Goal: Transaction & Acquisition: Obtain resource

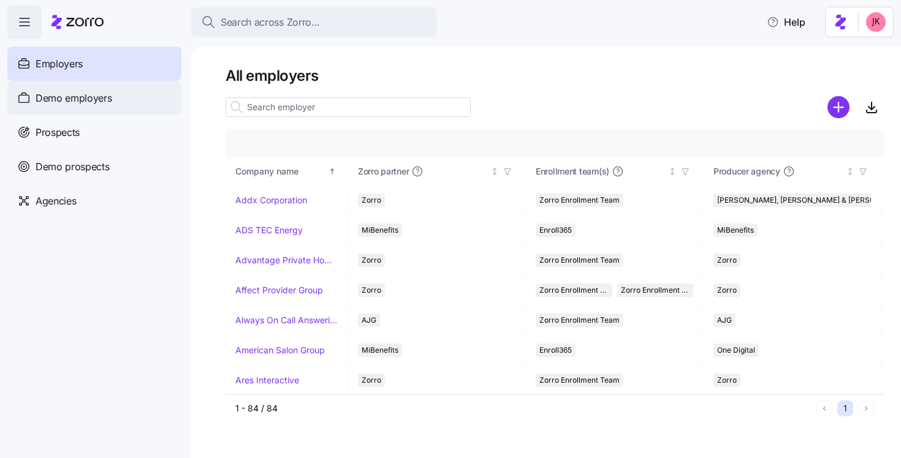
click at [61, 104] on span "Demo employers" at bounding box center [74, 98] width 77 height 15
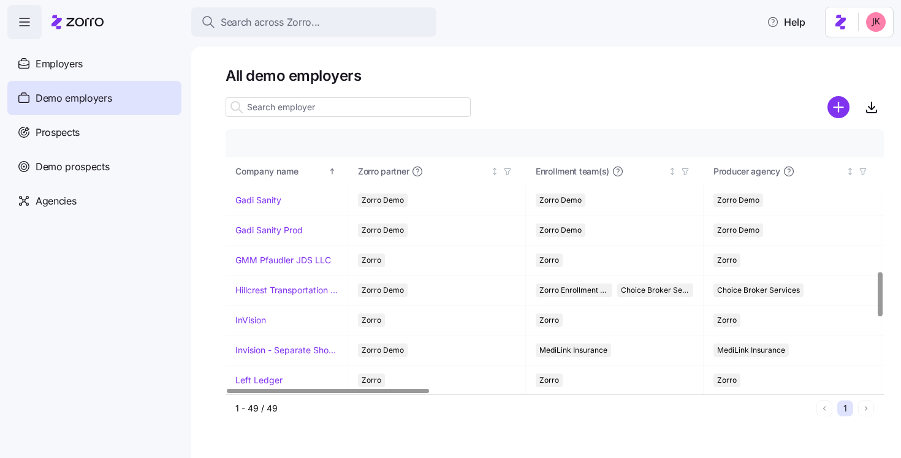
scroll to position [858, 0]
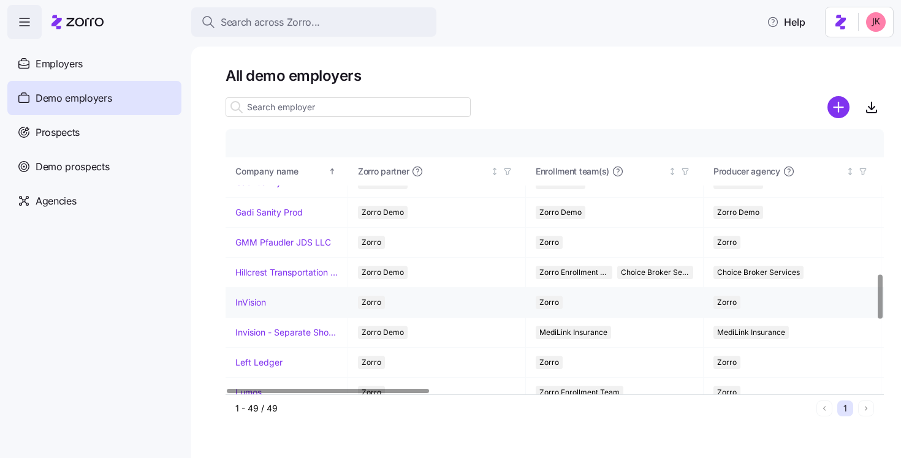
click at [259, 301] on link "InVision" at bounding box center [250, 303] width 31 height 12
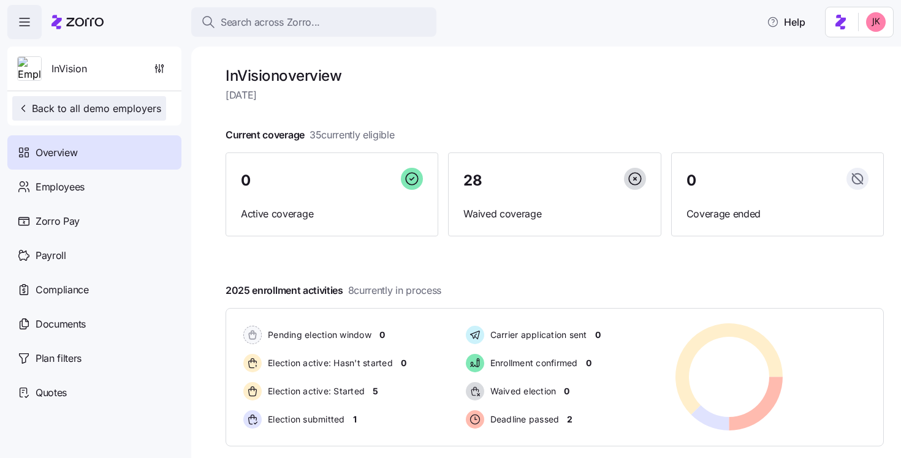
click at [59, 104] on span "Back to all demo employers" at bounding box center [89, 108] width 144 height 15
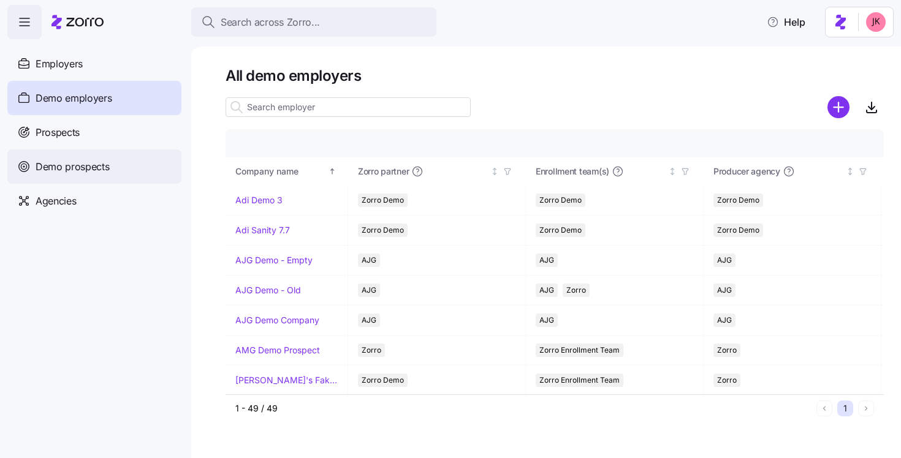
click at [79, 164] on span "Demo prospects" at bounding box center [73, 166] width 74 height 15
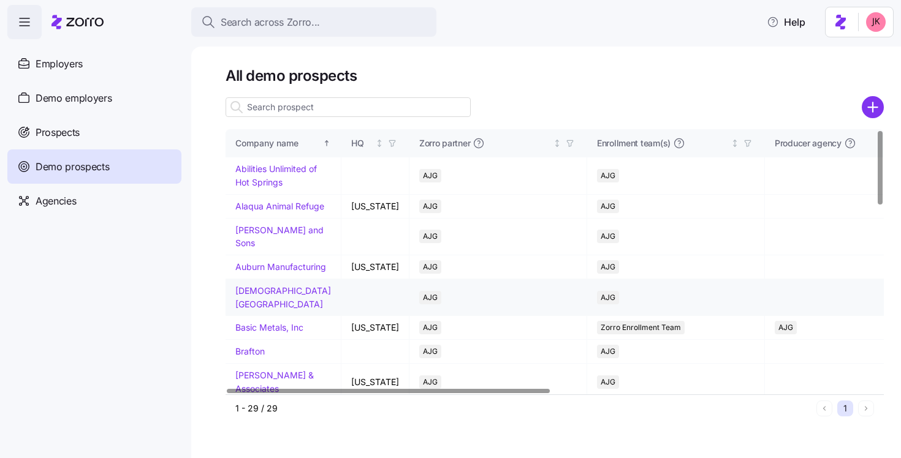
click at [261, 308] on link "Baptist Prep School" at bounding box center [283, 298] width 96 height 24
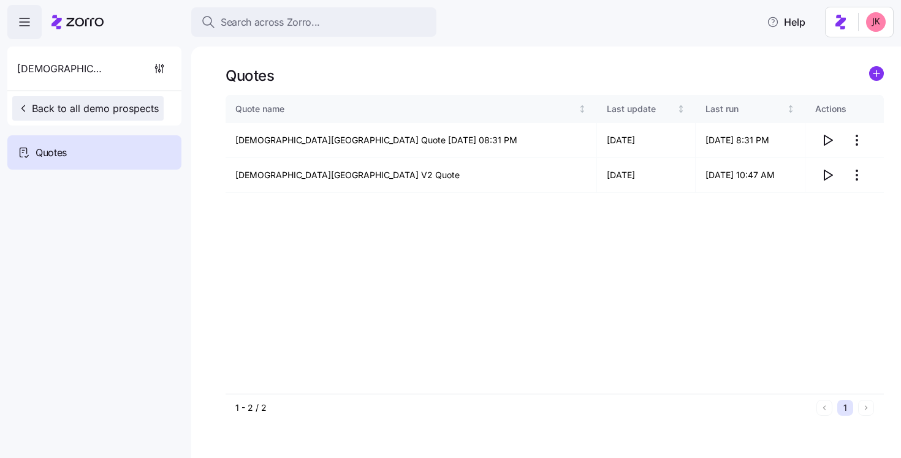
click at [55, 106] on span "Back to all demo prospects" at bounding box center [88, 108] width 142 height 15
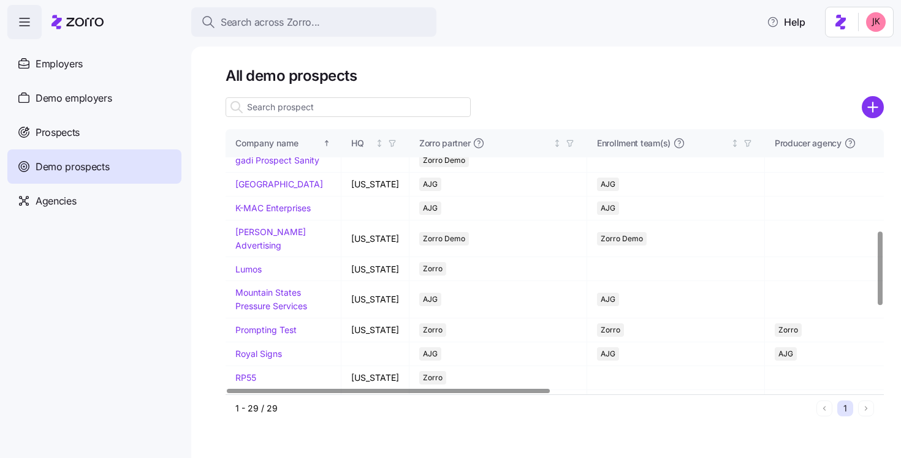
scroll to position [381, 0]
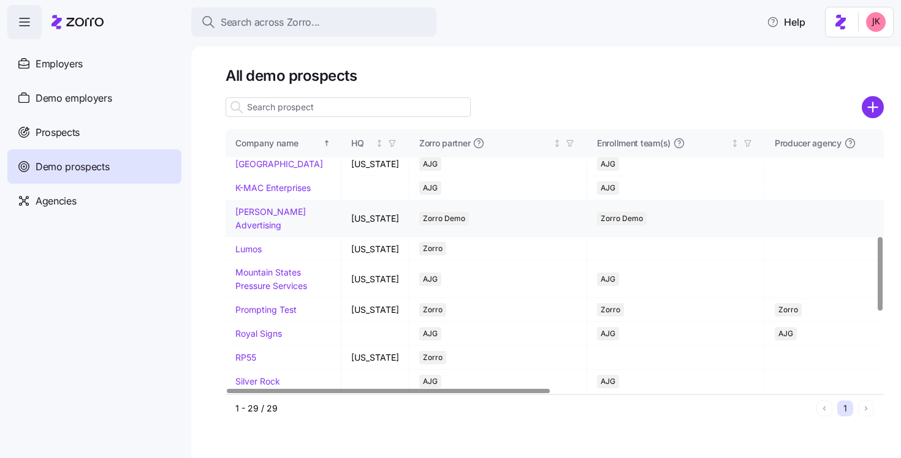
click at [259, 230] on link "Kurian's Advertising" at bounding box center [270, 219] width 70 height 24
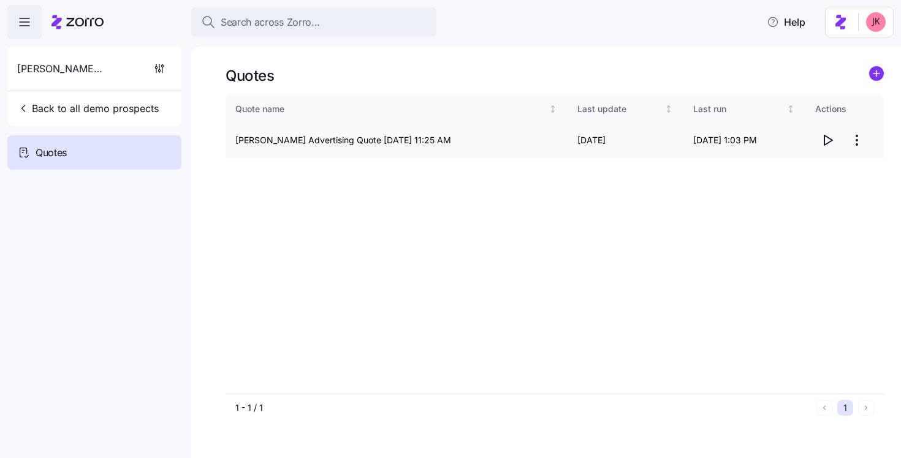
click at [827, 140] on icon "button" at bounding box center [827, 140] width 15 height 15
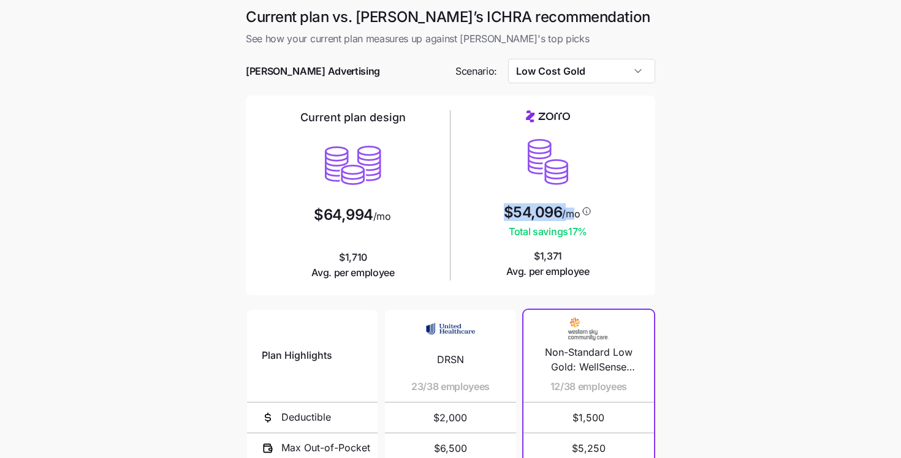
drag, startPoint x: 507, startPoint y: 213, endPoint x: 573, endPoint y: 213, distance: 66.2
click at [573, 213] on div "$54,096 /mo" at bounding box center [548, 213] width 89 height 17
click at [578, 80] on input "Low Cost Gold" at bounding box center [582, 71] width 148 height 25
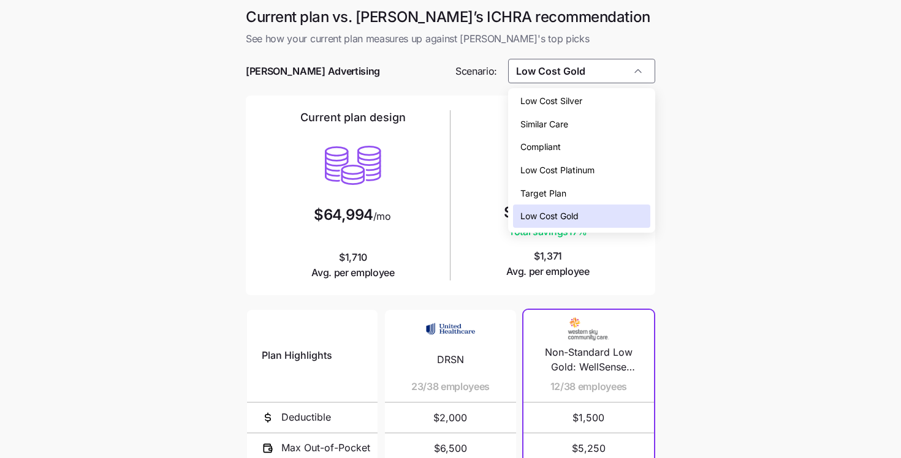
click at [573, 96] on span "Low Cost Silver" at bounding box center [551, 100] width 62 height 13
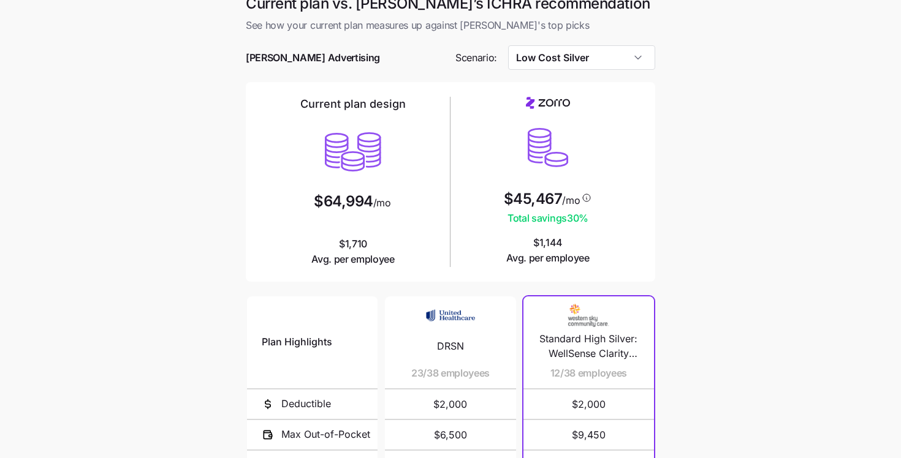
scroll to position [0, 0]
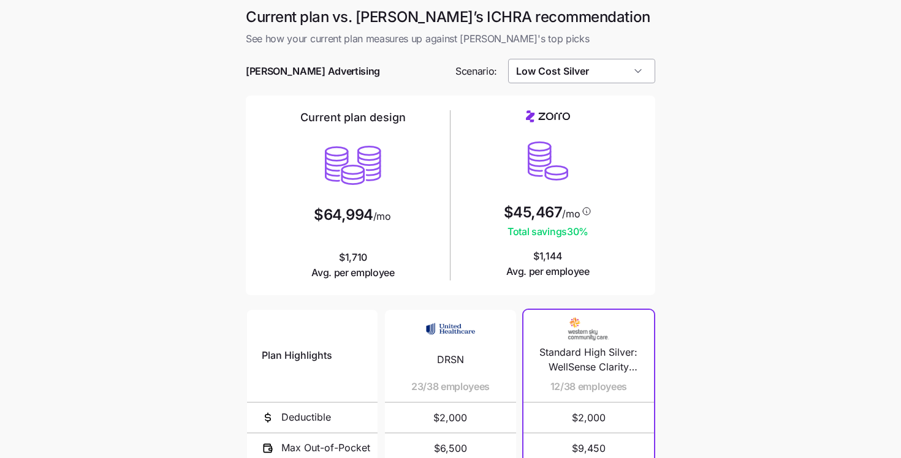
click at [558, 67] on input "Low Cost Silver" at bounding box center [582, 71] width 148 height 25
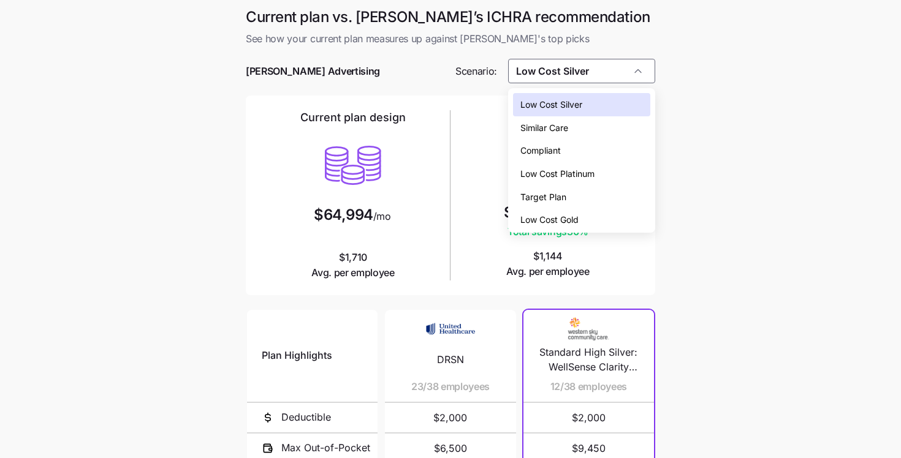
click at [548, 221] on span "Low Cost Gold" at bounding box center [549, 219] width 58 height 13
type input "Low Cost Gold"
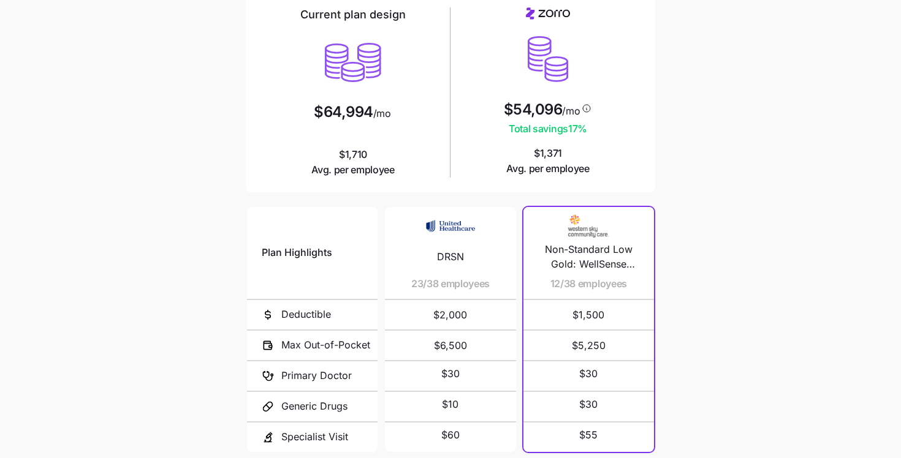
scroll to position [165, 0]
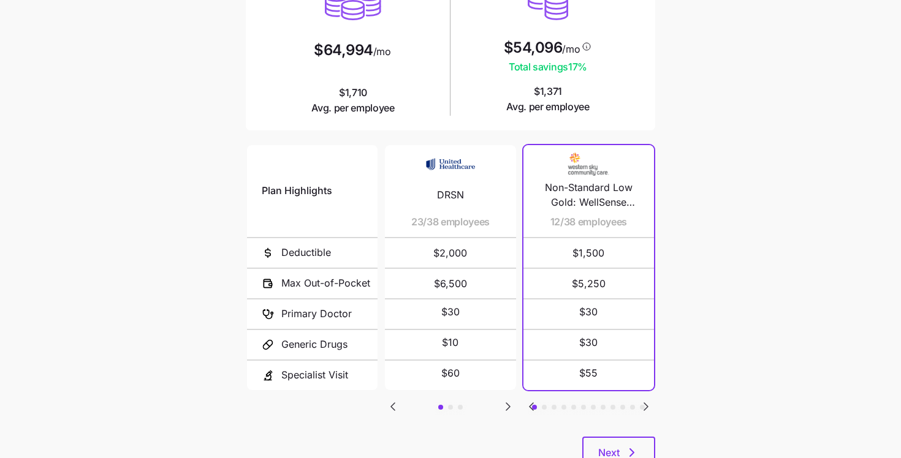
click at [647, 404] on icon "Go to next slide" at bounding box center [645, 407] width 15 height 15
click at [644, 403] on icon "Go to next slide" at bounding box center [646, 406] width 4 height 7
click at [611, 450] on span "Next" at bounding box center [608, 452] width 21 height 15
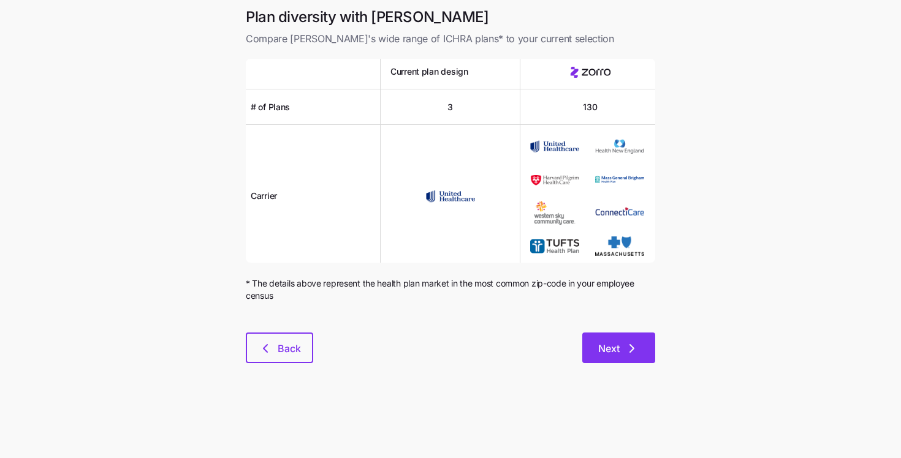
click at [592, 343] on button "Next" at bounding box center [618, 348] width 73 height 31
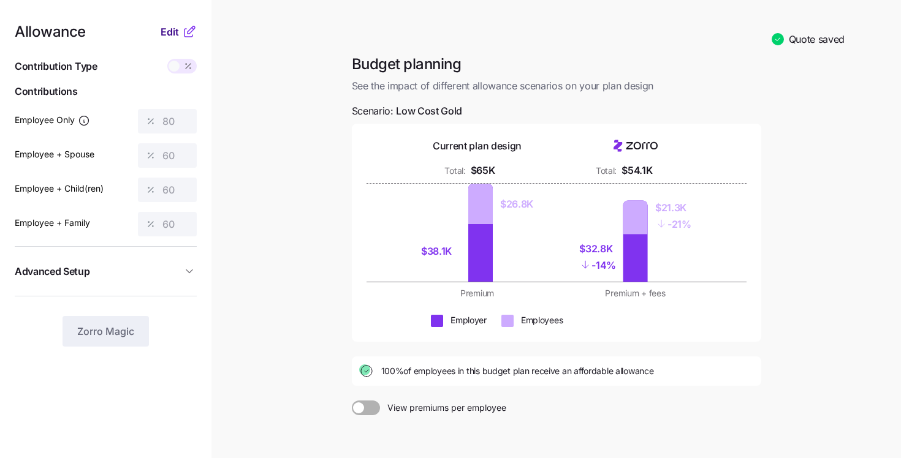
click at [169, 34] on span "Edit" at bounding box center [170, 32] width 18 height 15
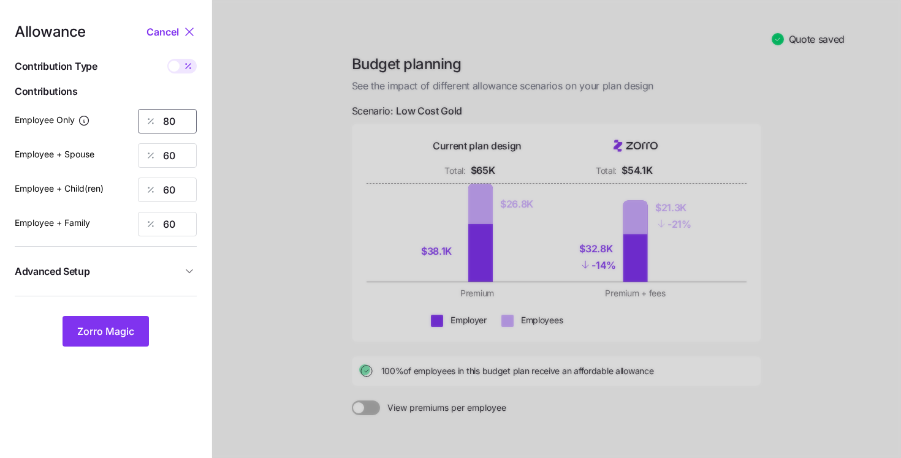
drag, startPoint x: 180, startPoint y: 124, endPoint x: 148, endPoint y: 124, distance: 32.5
click at [148, 124] on div "80" at bounding box center [167, 121] width 59 height 25
type input "70"
drag, startPoint x: 176, startPoint y: 156, endPoint x: 137, endPoint y: 150, distance: 39.6
click at [138, 150] on input "60" at bounding box center [167, 155] width 59 height 25
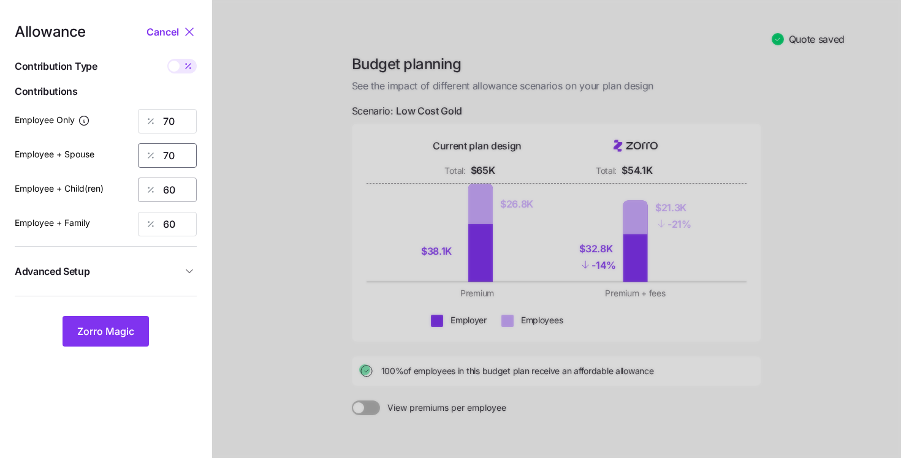
type input "70"
drag, startPoint x: 175, startPoint y: 188, endPoint x: 104, endPoint y: 178, distance: 71.8
click at [104, 178] on div "Employee + Child(ren) 60" at bounding box center [106, 190] width 182 height 25
type input "70"
drag, startPoint x: 178, startPoint y: 221, endPoint x: 129, endPoint y: 210, distance: 50.8
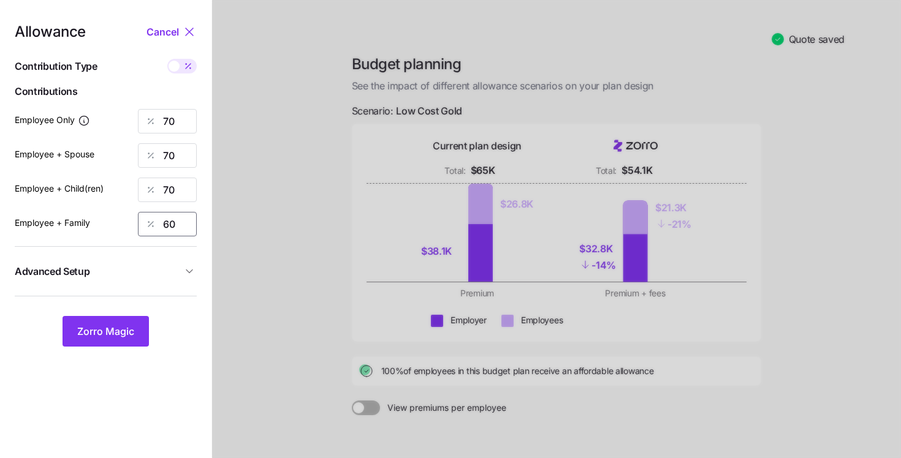
click at [131, 210] on div "Allowance Cancel Contribution Type Use classes Contributions Employee Only 70 E…" at bounding box center [106, 186] width 182 height 322
type input "70"
click at [114, 332] on span "Zorro Magic" at bounding box center [105, 331] width 57 height 15
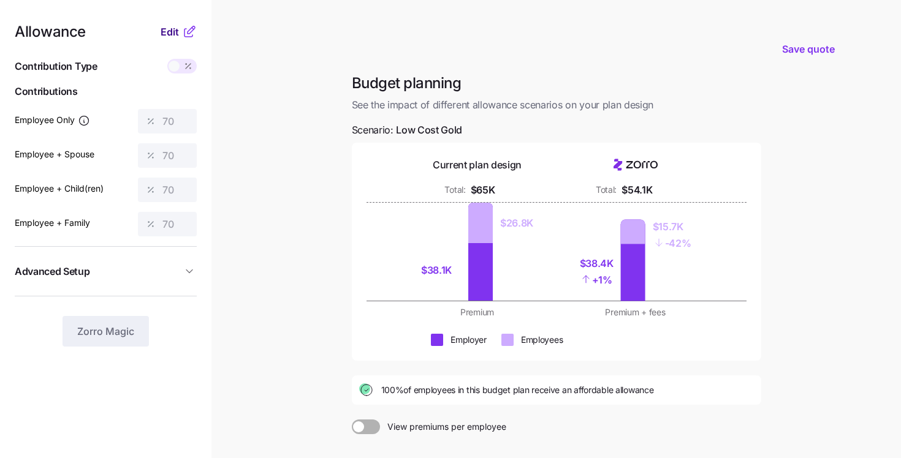
click at [175, 32] on span "Edit" at bounding box center [170, 32] width 18 height 15
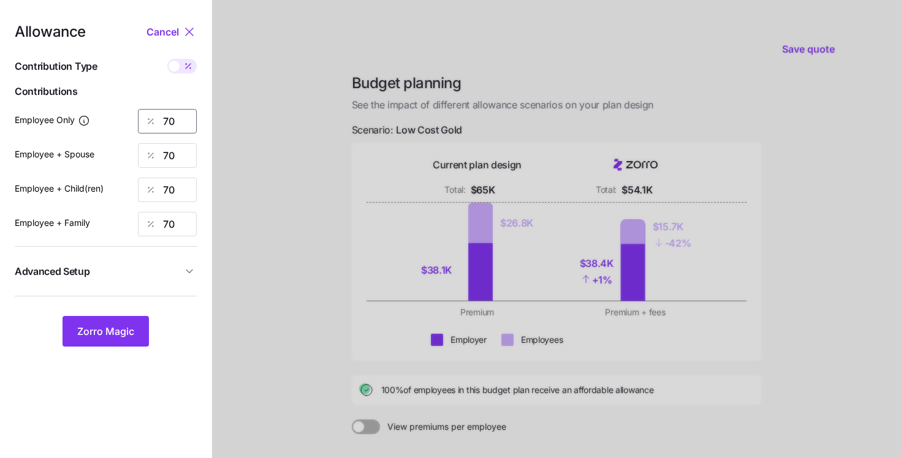
drag, startPoint x: 134, startPoint y: 122, endPoint x: 123, endPoint y: 119, distance: 10.7
click at [123, 119] on div "Employee Only 70" at bounding box center [106, 121] width 182 height 25
type input "60"
drag, startPoint x: 175, startPoint y: 154, endPoint x: 115, endPoint y: 137, distance: 62.6
click at [115, 137] on div "Allowance Cancel Contribution Type Use classes Contributions Employee Only 60 E…" at bounding box center [106, 186] width 182 height 322
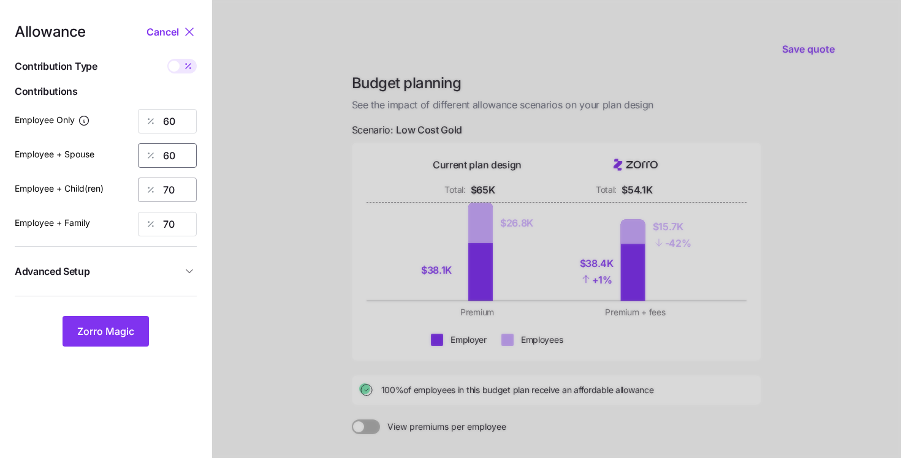
type input "60"
drag, startPoint x: 176, startPoint y: 186, endPoint x: 58, endPoint y: 148, distance: 124.4
click at [58, 148] on div "Allowance Cancel Contribution Type Use classes Contributions Employee Only 60 E…" at bounding box center [106, 186] width 182 height 322
type input "60"
drag, startPoint x: 173, startPoint y: 223, endPoint x: 131, endPoint y: 214, distance: 43.7
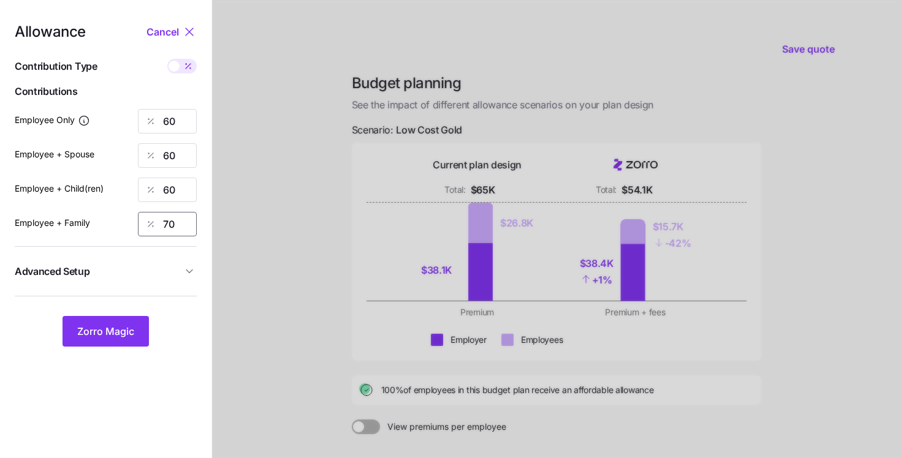
click at [131, 214] on div "Employee + Family 70" at bounding box center [106, 224] width 182 height 25
type input "60"
click at [102, 323] on button "Zorro Magic" at bounding box center [106, 331] width 86 height 31
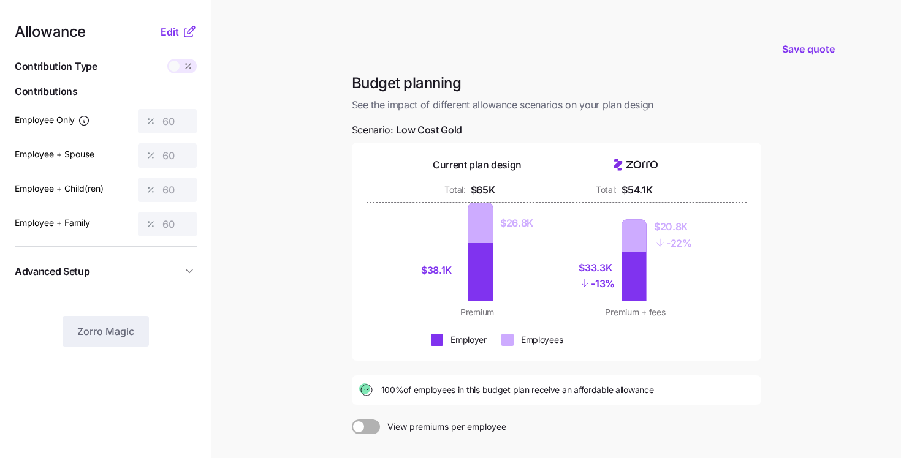
drag, startPoint x: 379, startPoint y: 390, endPoint x: 658, endPoint y: 386, distance: 278.8
click at [658, 386] on div "100% of employees in this budget plan receive an affordable allowance" at bounding box center [556, 390] width 395 height 15
click at [169, 36] on span "Edit" at bounding box center [170, 32] width 18 height 15
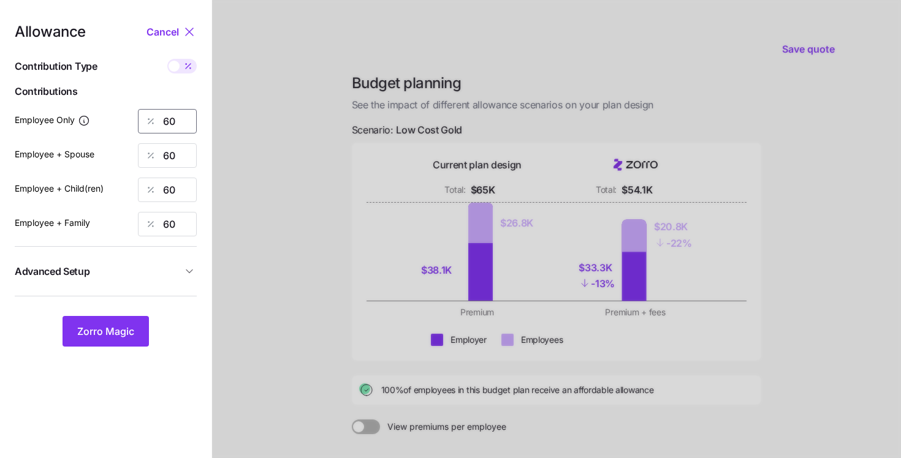
drag, startPoint x: 178, startPoint y: 124, endPoint x: 146, endPoint y: 124, distance: 31.9
click at [146, 124] on div "60" at bounding box center [167, 121] width 59 height 25
type input "50"
drag, startPoint x: 178, startPoint y: 154, endPoint x: 143, endPoint y: 149, distance: 35.9
click at [143, 149] on div "60" at bounding box center [167, 155] width 59 height 25
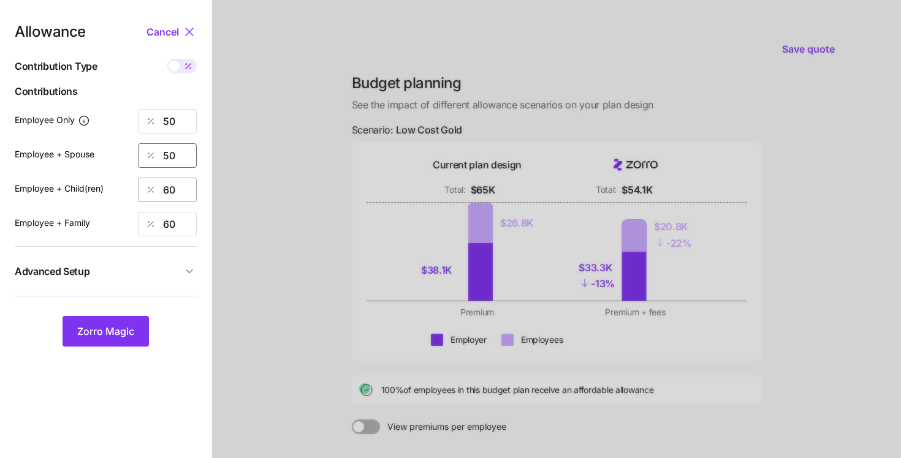
type input "50"
drag, startPoint x: 183, startPoint y: 189, endPoint x: 129, endPoint y: 180, distance: 54.6
click at [131, 180] on div "Employee + Child(ren) 60" at bounding box center [106, 190] width 182 height 25
type input "50"
drag, startPoint x: 174, startPoint y: 223, endPoint x: 113, endPoint y: 210, distance: 62.6
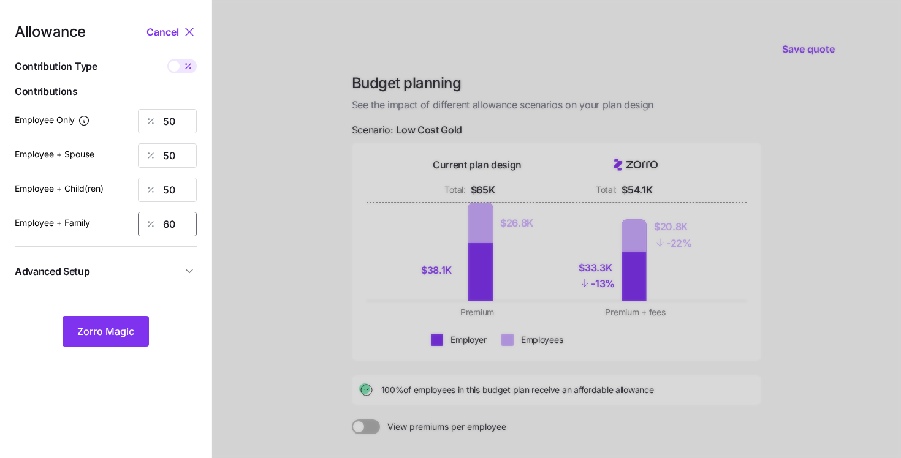
click at [113, 210] on div "Allowance Cancel Contribution Type Use classes Contributions Employee Only 50 E…" at bounding box center [106, 186] width 182 height 322
type input "50"
click at [101, 344] on button "Zorro Magic" at bounding box center [106, 331] width 86 height 31
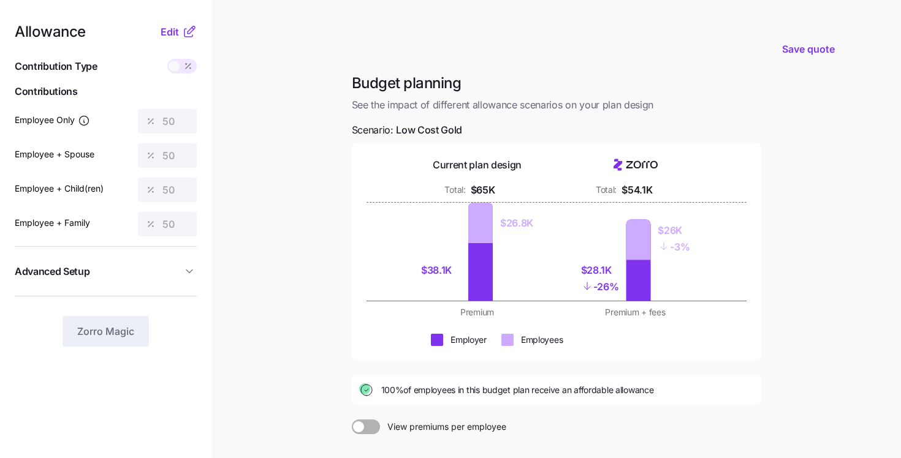
drag, startPoint x: 381, startPoint y: 388, endPoint x: 637, endPoint y: 397, distance: 256.3
click at [637, 397] on div "100% of employees in this budget plan receive an affordable allowance" at bounding box center [556, 390] width 395 height 15
click at [657, 230] on div "$26K - 3%" at bounding box center [669, 238] width 32 height 39
drag, startPoint x: 609, startPoint y: 275, endPoint x: 581, endPoint y: 275, distance: 28.2
click at [581, 275] on div "$28.1K" at bounding box center [600, 270] width 38 height 15
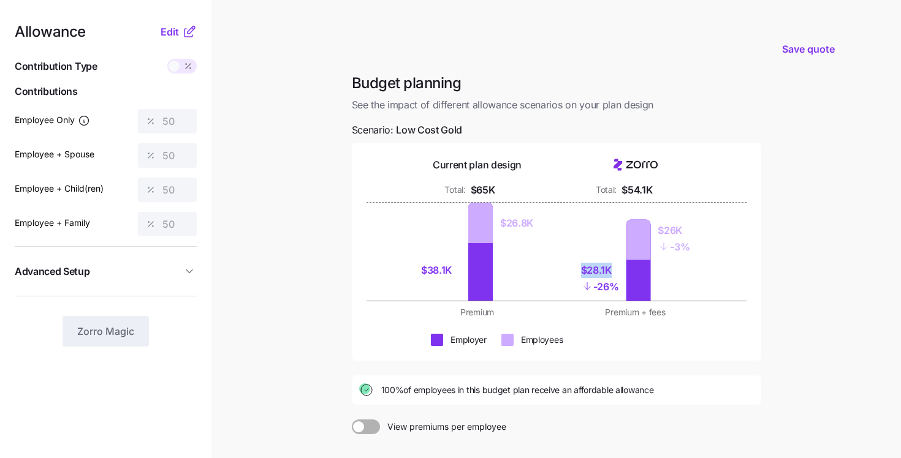
click at [129, 276] on span "Advanced Setup" at bounding box center [98, 271] width 167 height 15
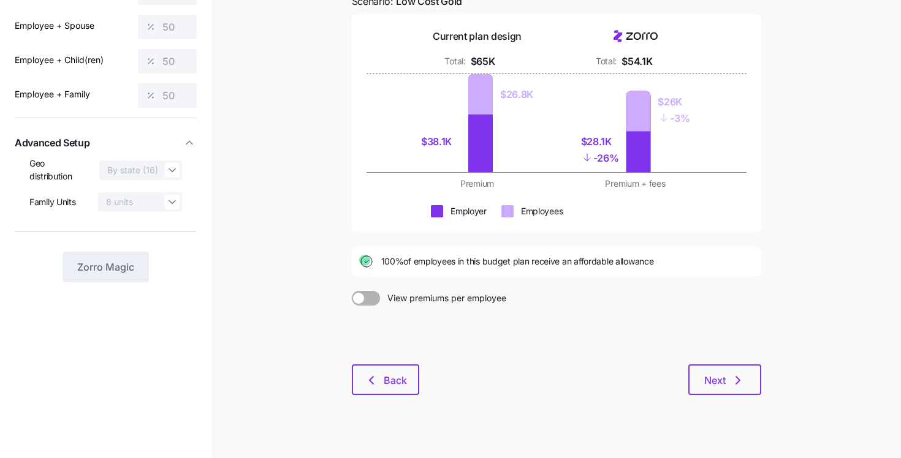
scroll to position [144, 0]
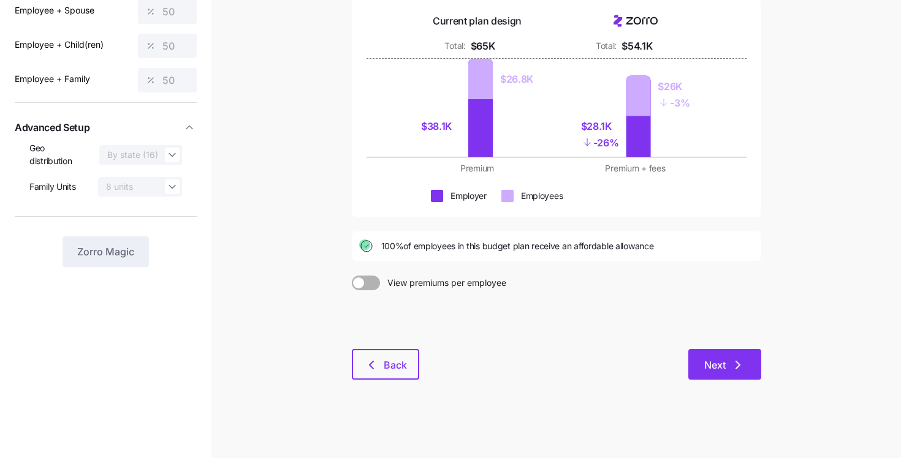
click at [697, 355] on button "Next" at bounding box center [724, 364] width 73 height 31
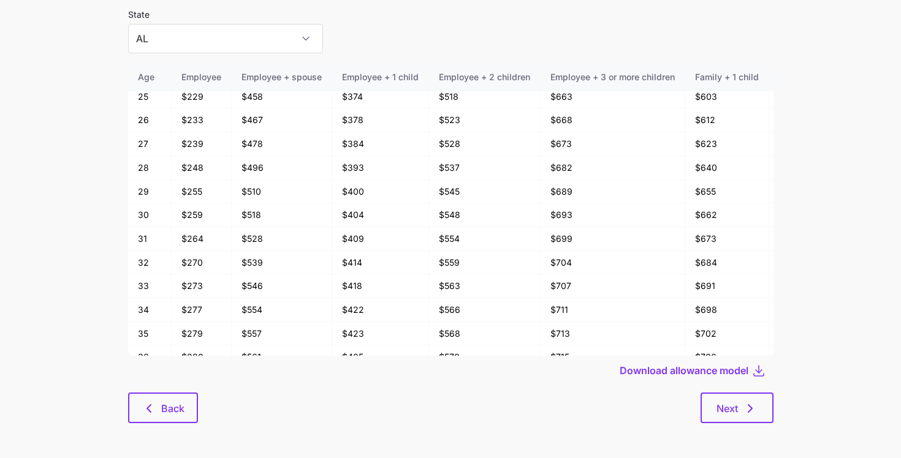
scroll to position [66, 0]
click at [737, 400] on span "Next" at bounding box center [726, 407] width 21 height 15
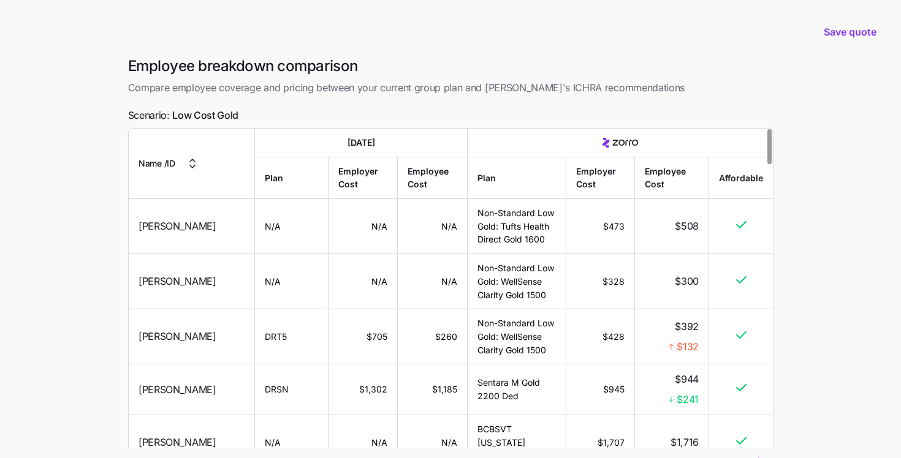
scroll to position [104, 0]
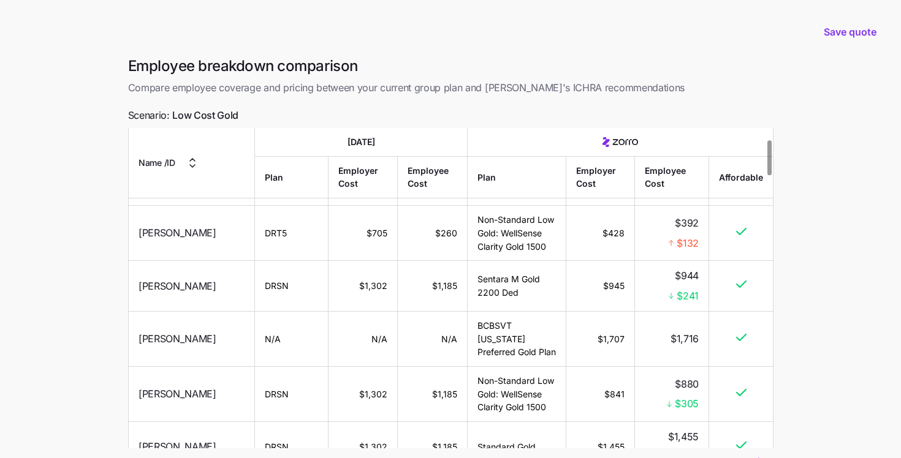
click at [670, 299] on icon at bounding box center [671, 296] width 9 height 9
drag, startPoint x: 670, startPoint y: 299, endPoint x: 707, endPoint y: 299, distance: 36.2
click at [707, 299] on td "$944 $241" at bounding box center [672, 286] width 74 height 51
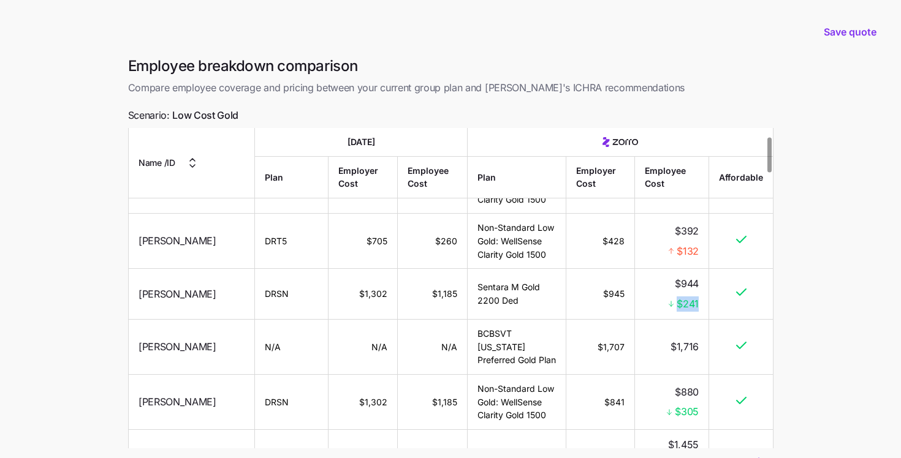
scroll to position [68, 0]
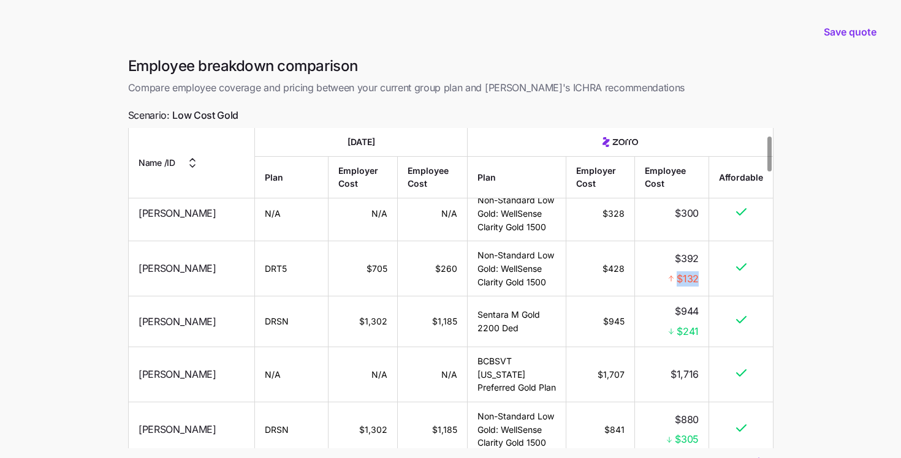
drag, startPoint x: 702, startPoint y: 281, endPoint x: 667, endPoint y: 281, distance: 35.5
click at [667, 281] on td "$392 $132" at bounding box center [672, 268] width 74 height 55
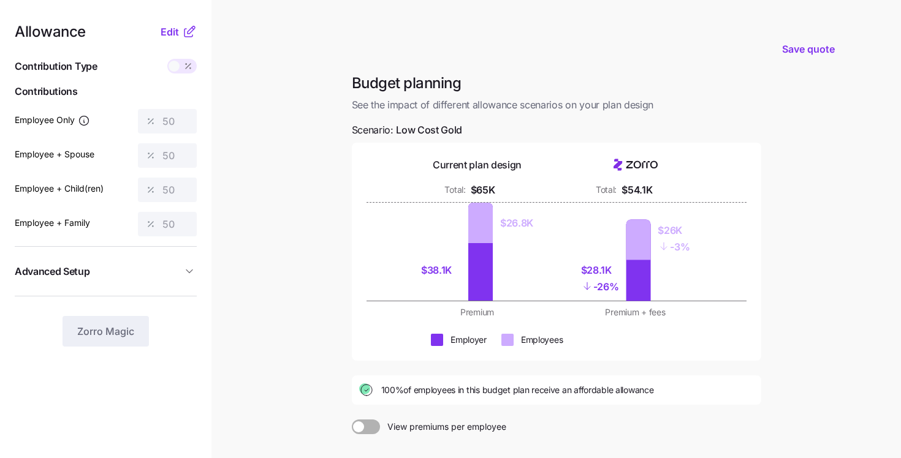
click at [655, 311] on div "Premium + fees" at bounding box center [635, 312] width 143 height 12
drag, startPoint x: 673, startPoint y: 313, endPoint x: 598, endPoint y: 305, distance: 75.8
click at [598, 305] on div "Current plan design Total: $65K Total: $54.1K $38.1K $26.8K $28.1K - 26% $26K -…" at bounding box center [556, 252] width 409 height 218
click at [598, 305] on div at bounding box center [556, 303] width 380 height 5
